Goal: Information Seeking & Learning: Learn about a topic

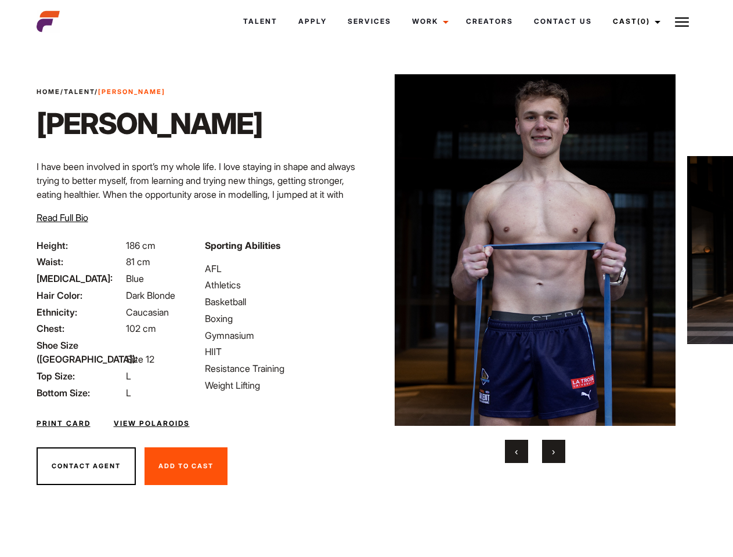
click at [633, 21] on link "Cast (0)" at bounding box center [635, 21] width 65 height 31
click at [682, 21] on img at bounding box center [682, 22] width 14 height 14
click at [535, 269] on img at bounding box center [536, 250] width 282 height 352
click at [633, 21] on link "Cast (0)" at bounding box center [635, 21] width 65 height 31
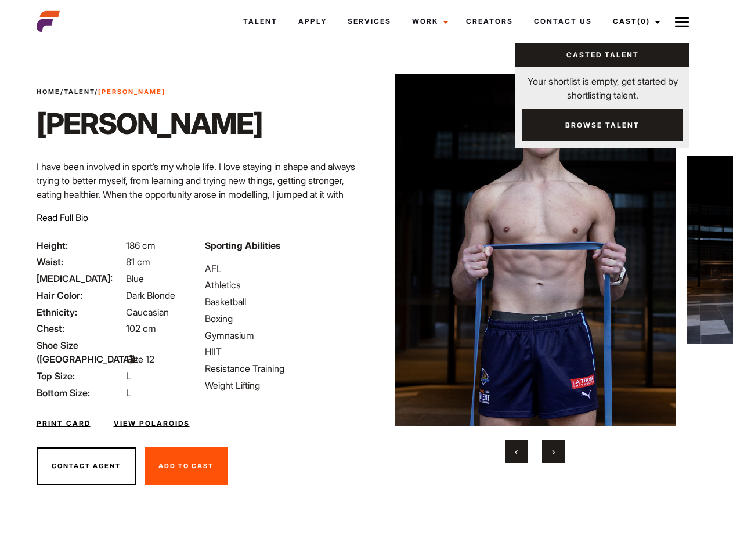
click at [682, 21] on img at bounding box center [682, 22] width 14 height 14
click at [535, 269] on img at bounding box center [536, 250] width 282 height 352
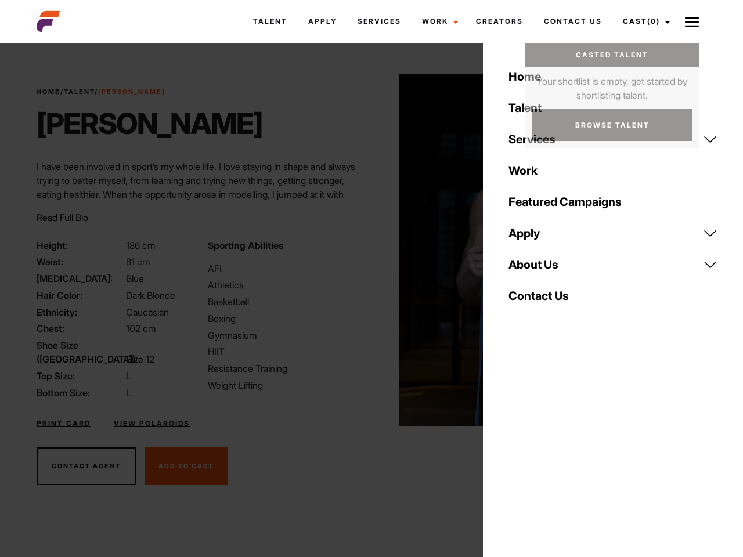
click at [366, 250] on div "Sporting Abilities AFL Athletics Basketball Boxing Gymnasium HIIT Resistance Tr…" at bounding box center [286, 319] width 171 height 161
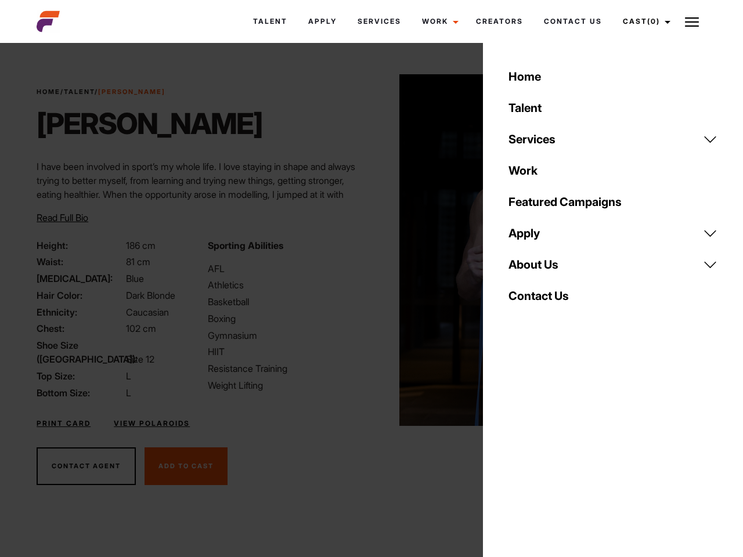
click at [517, 452] on button "‹" at bounding box center [523, 451] width 23 height 23
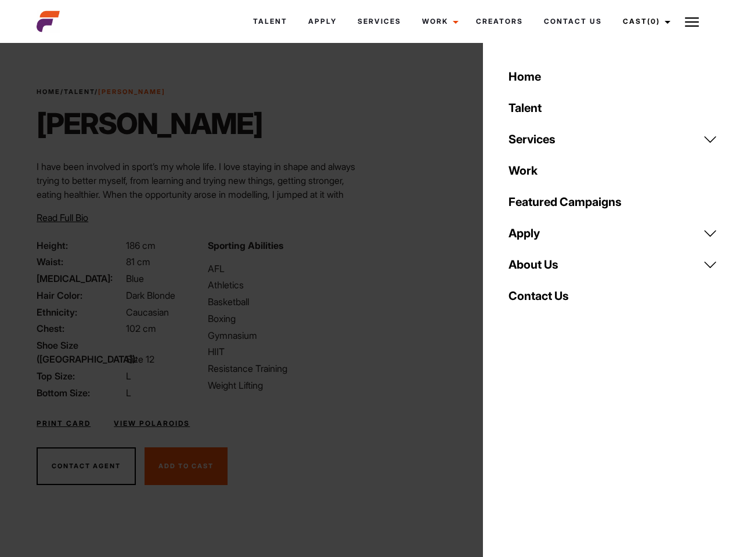
click at [554, 452] on div "Home Talent Services Talent Casting Photography Videography Creative Hair and M…" at bounding box center [613, 278] width 260 height 557
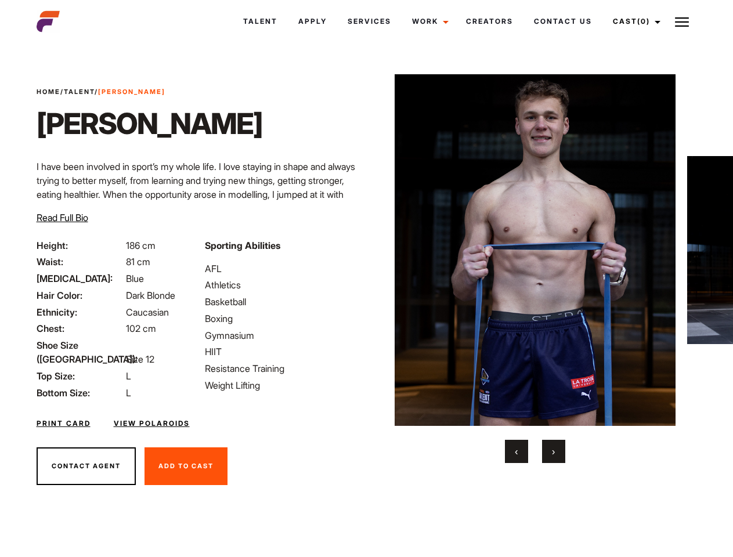
click at [633, 21] on link "Cast (0)" at bounding box center [635, 21] width 65 height 31
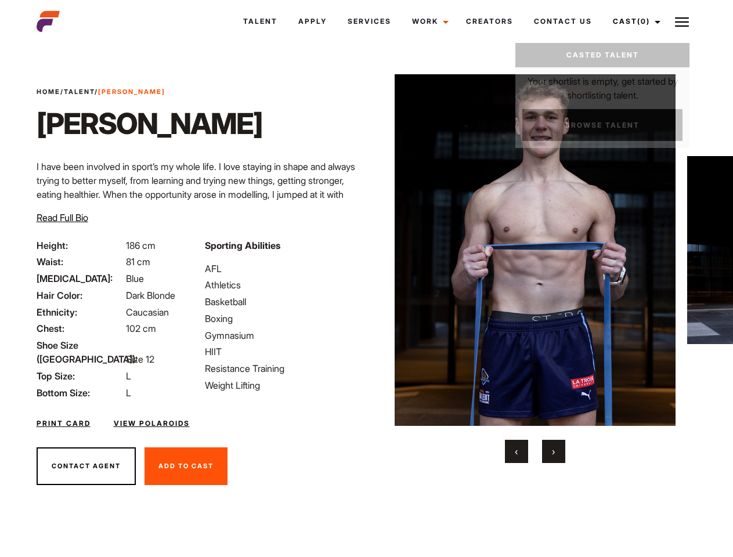
click at [682, 21] on img at bounding box center [682, 22] width 14 height 14
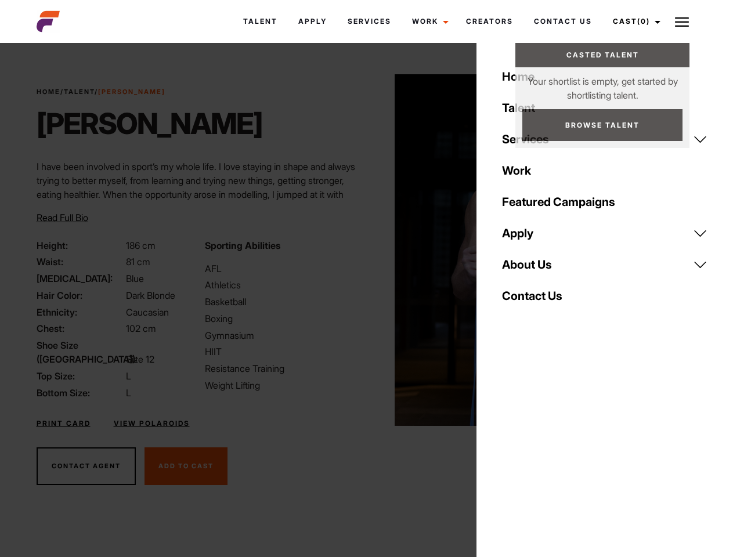
click at [535, 269] on img at bounding box center [536, 250] width 282 height 352
click at [366, 250] on div "Sporting Abilities AFL Athletics Basketball Boxing Gymnasium HIIT Resistance Tr…" at bounding box center [282, 319] width 168 height 161
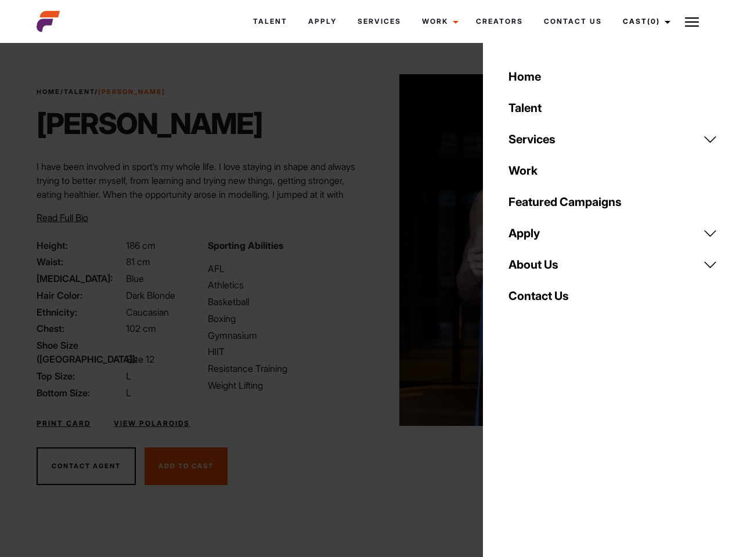
click at [517, 452] on button "‹" at bounding box center [523, 451] width 23 height 23
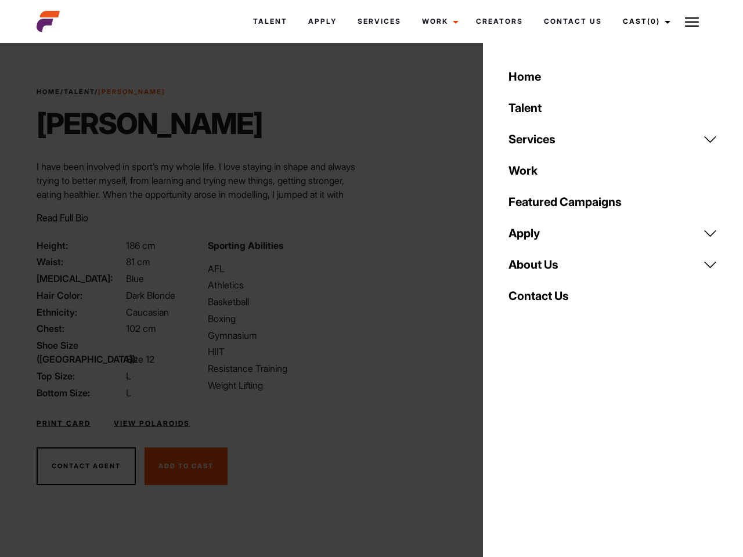
click at [554, 452] on div "Home Talent Services Talent Casting Photography Videography Creative Hair and M…" at bounding box center [613, 278] width 260 height 557
